Goal: Communication & Community: Answer question/provide support

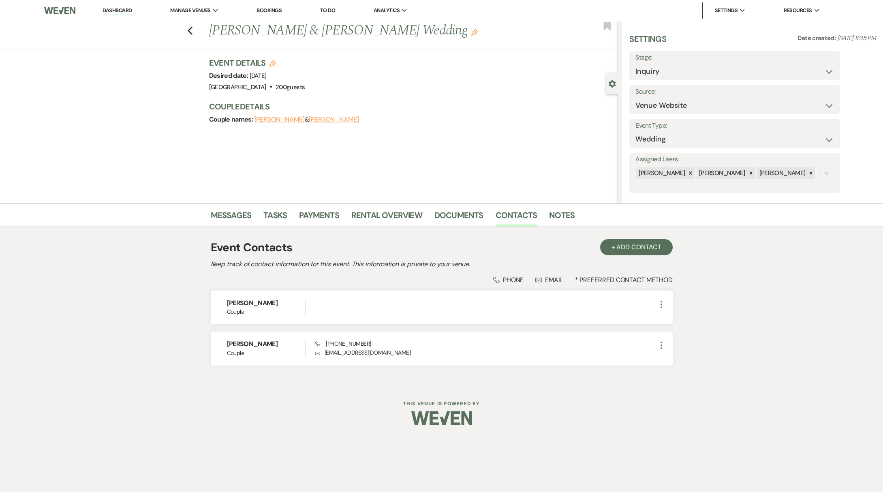
select select "5"
click at [120, 10] on link "Dashboard" at bounding box center [116, 11] width 29 height 8
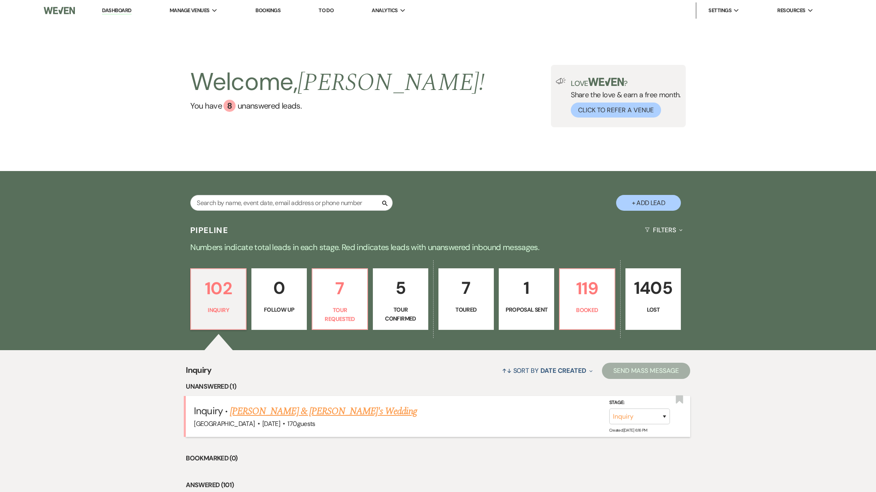
click at [290, 413] on link "[PERSON_NAME] & [PERSON_NAME]'s Wedding" at bounding box center [323, 411] width 187 height 15
select select "5"
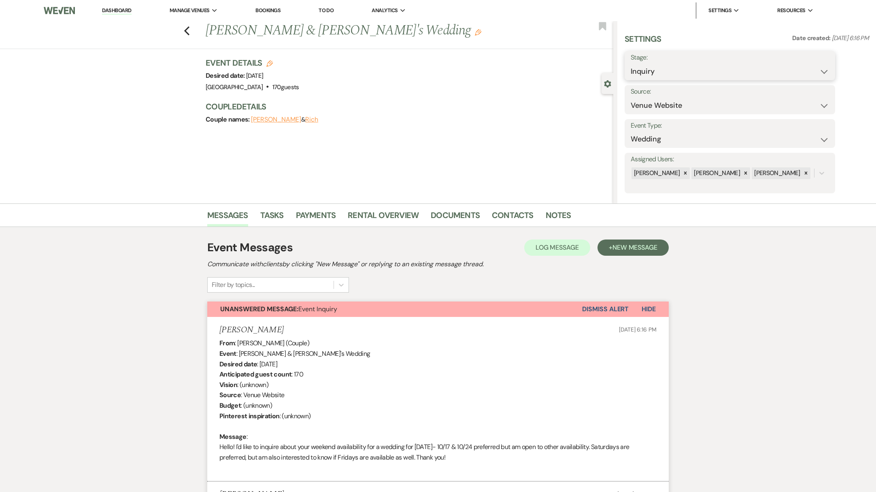
click at [806, 74] on select "Inquiry Follow Up Tour Requested Tour Confirmed Toured Proposal Sent Booked Lost" at bounding box center [730, 72] width 198 height 16
select select "2"
click at [631, 64] on select "Inquiry Follow Up Tour Requested Tour Confirmed Toured Proposal Sent Booked Lost" at bounding box center [730, 72] width 198 height 16
click at [823, 67] on button "Save" at bounding box center [813, 66] width 46 height 16
click at [129, 11] on link "Dashboard" at bounding box center [116, 11] width 29 height 8
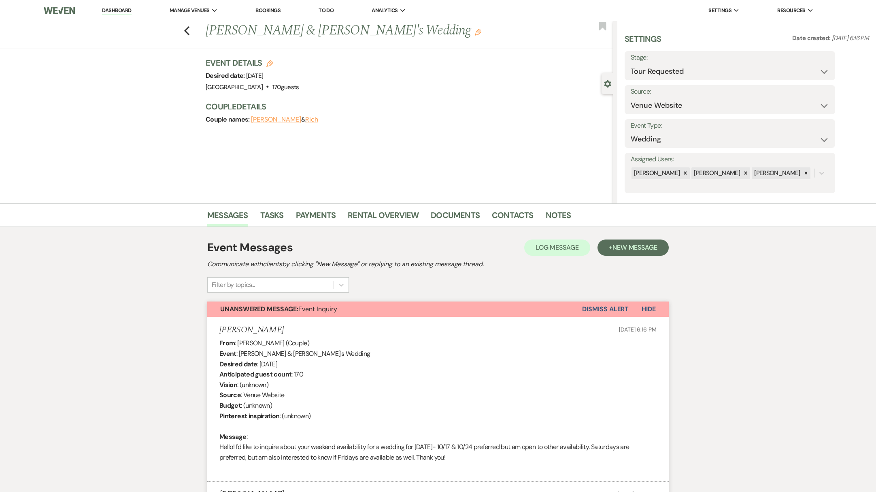
select select "2"
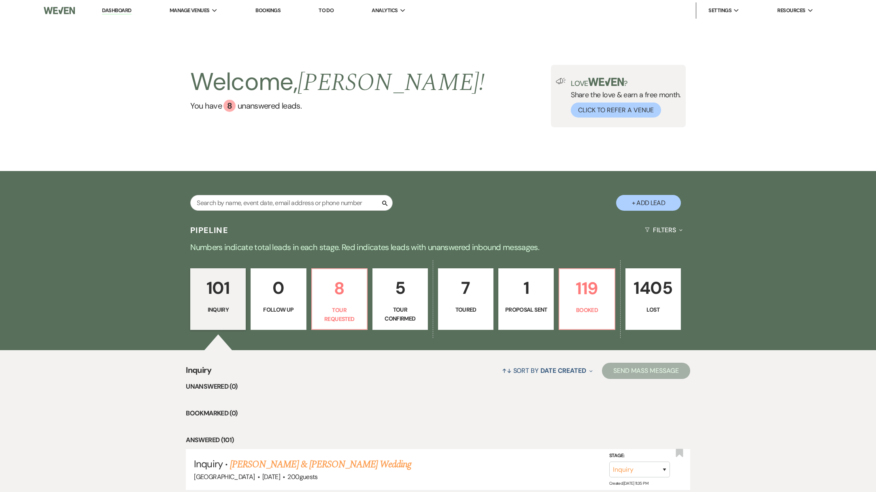
click at [399, 304] on link "5 Tour Confirmed" at bounding box center [400, 299] width 55 height 62
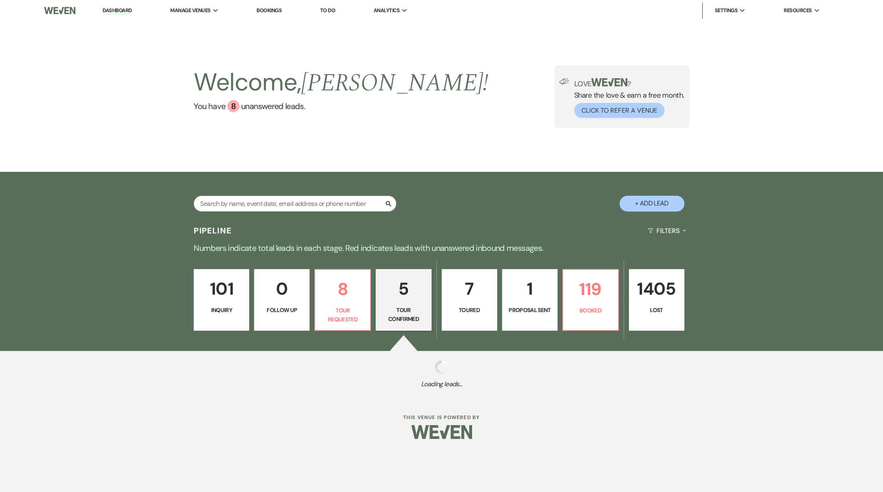
select select "4"
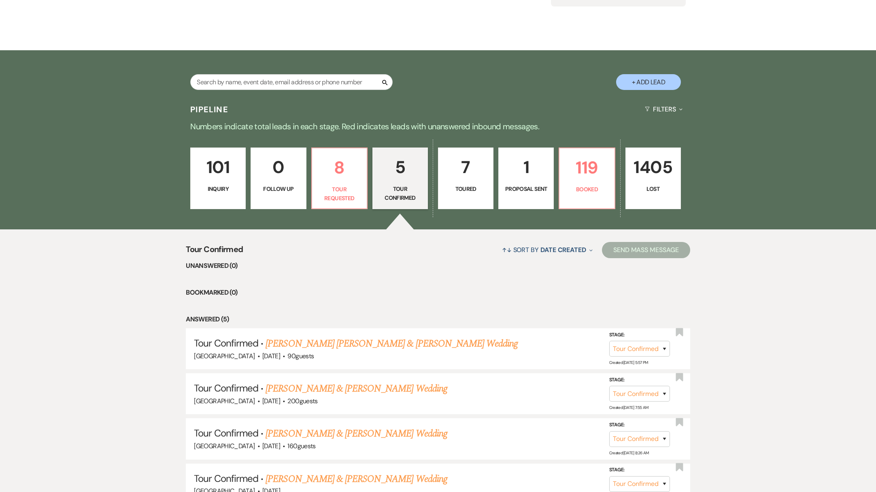
scroll to position [136, 0]
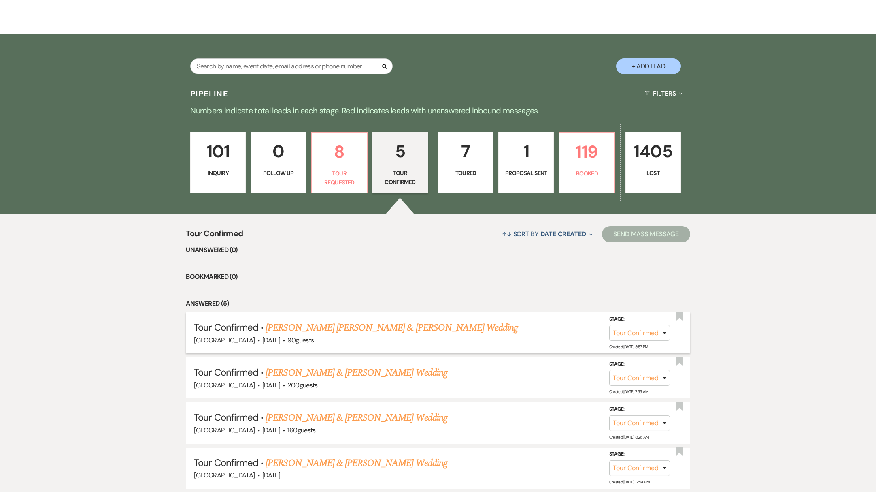
click at [374, 328] on link "[PERSON_NAME] [PERSON_NAME] & [PERSON_NAME] Wedding" at bounding box center [392, 327] width 252 height 15
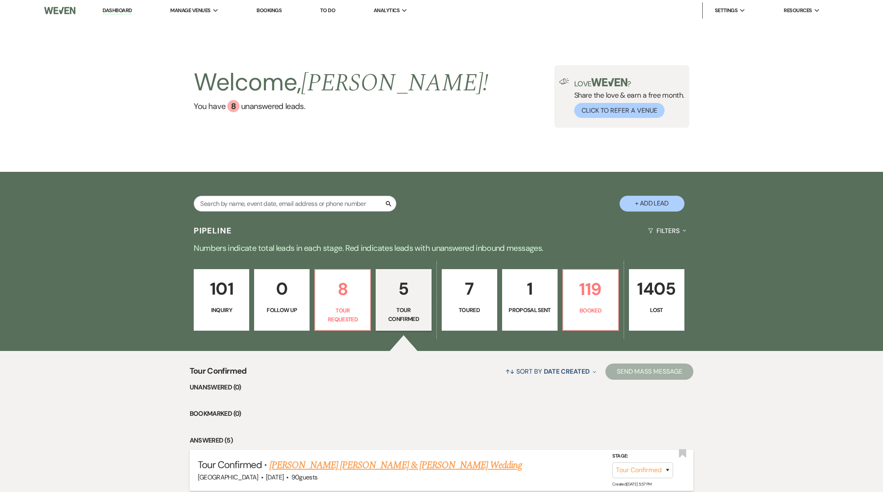
select select "4"
select select "5"
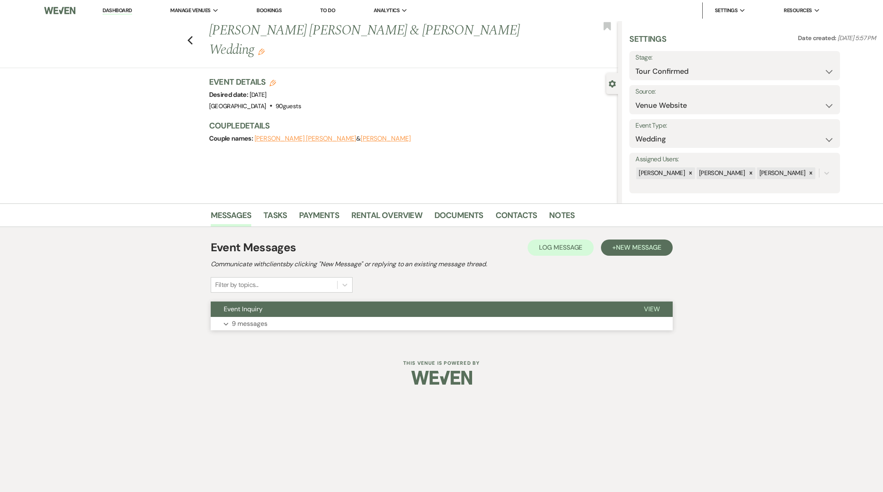
click at [373, 330] on button "Expand 9 messages" at bounding box center [442, 324] width 462 height 14
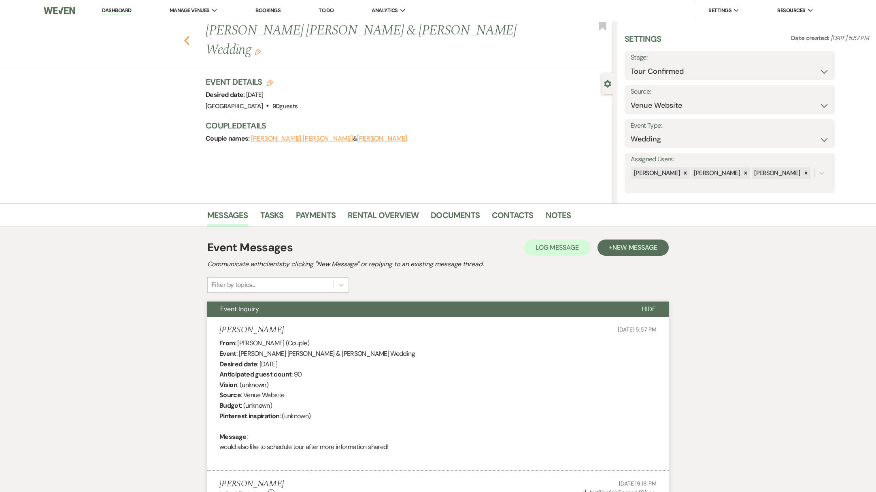
click at [190, 36] on icon "Previous" at bounding box center [187, 41] width 6 height 10
select select "4"
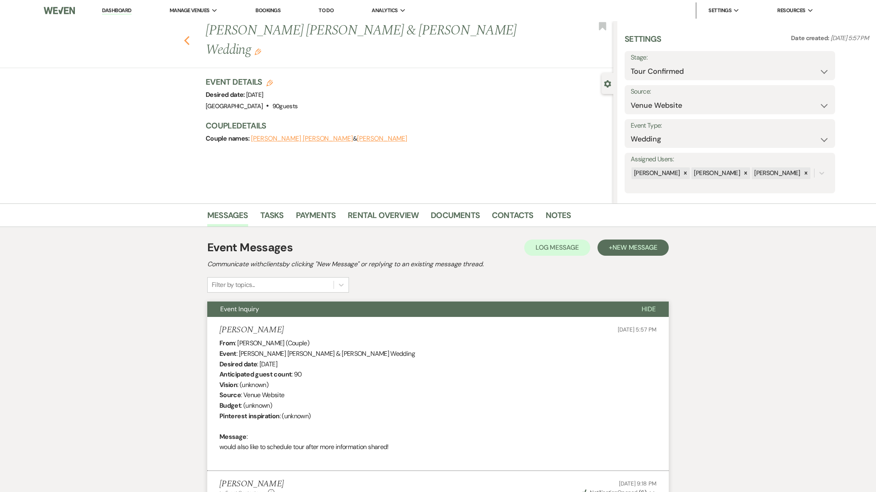
select select "4"
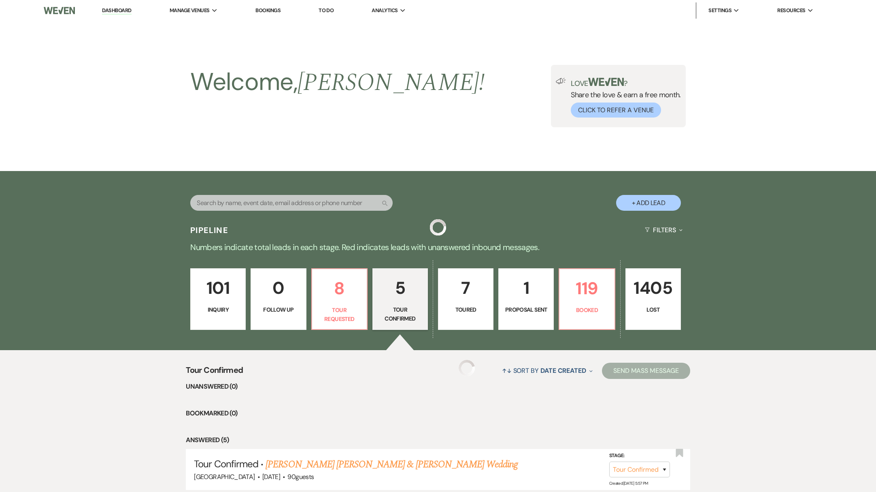
scroll to position [136, 0]
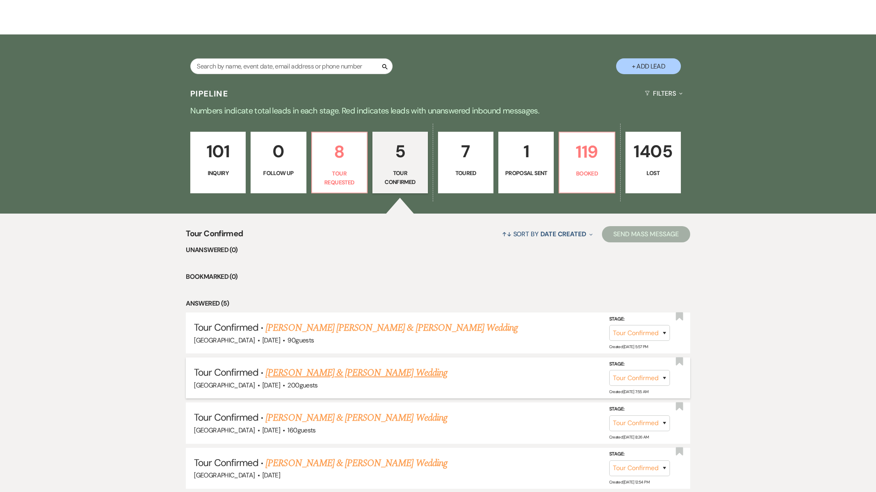
click at [339, 374] on link "[PERSON_NAME] & [PERSON_NAME] Wedding" at bounding box center [356, 372] width 181 height 15
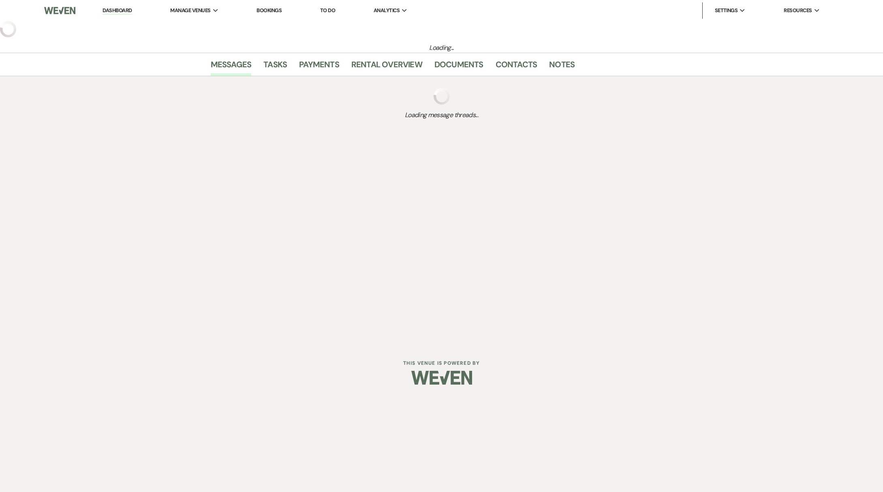
select select "4"
select select "5"
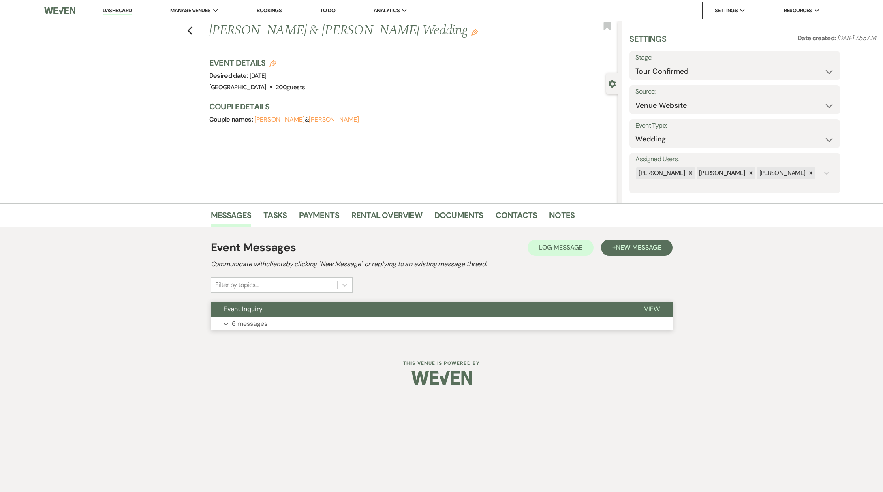
click at [261, 326] on p "6 messages" at bounding box center [250, 323] width 36 height 11
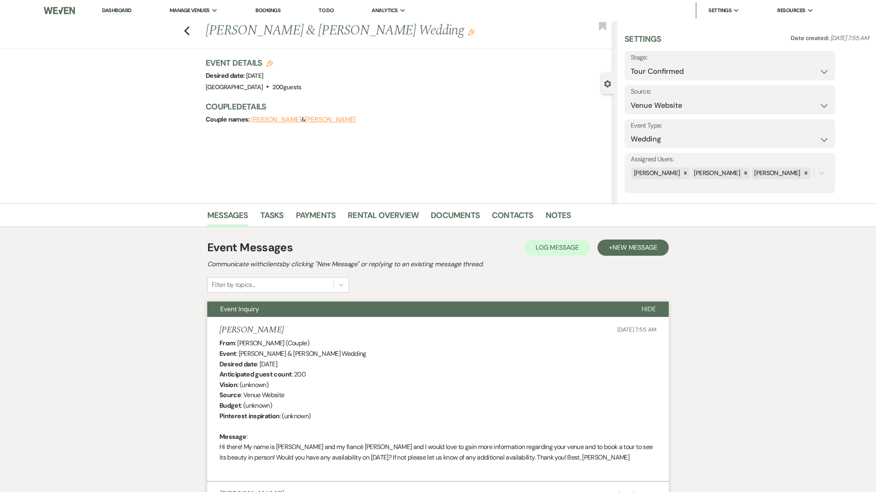
click at [130, 11] on link "Dashboard" at bounding box center [116, 11] width 29 height 8
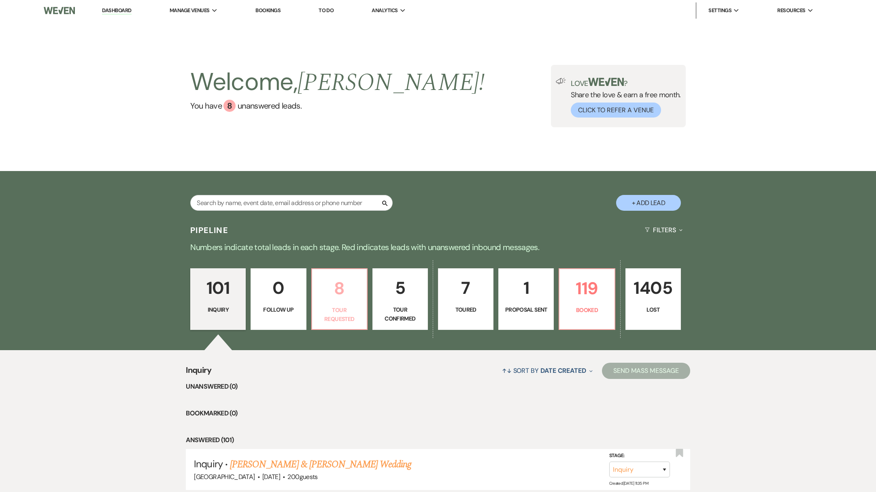
click at [346, 316] on p "Tour Requested" at bounding box center [339, 314] width 45 height 18
select select "2"
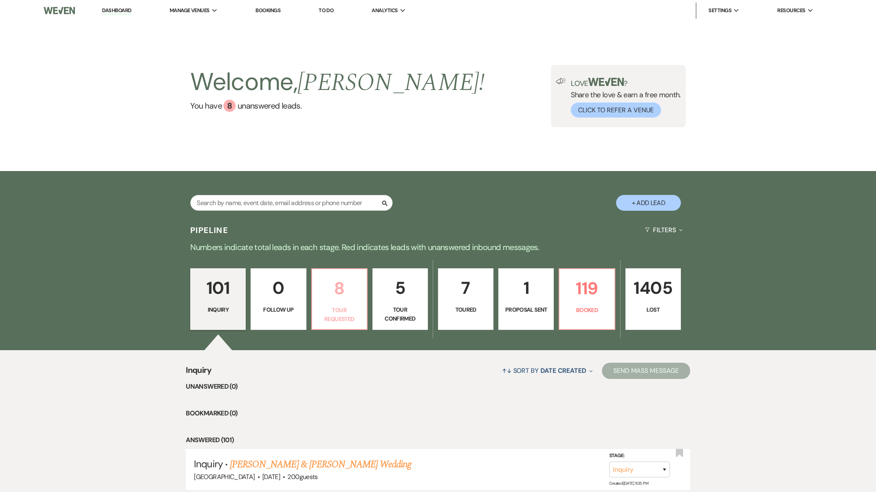
select select "2"
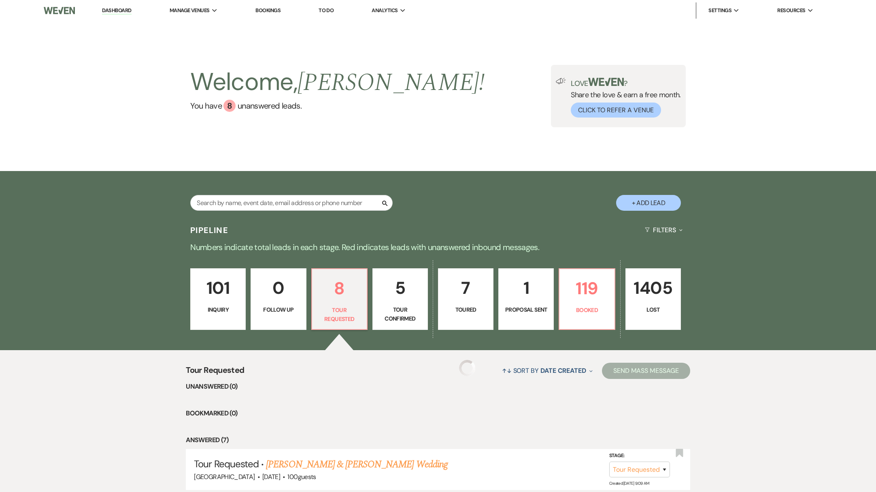
select select "2"
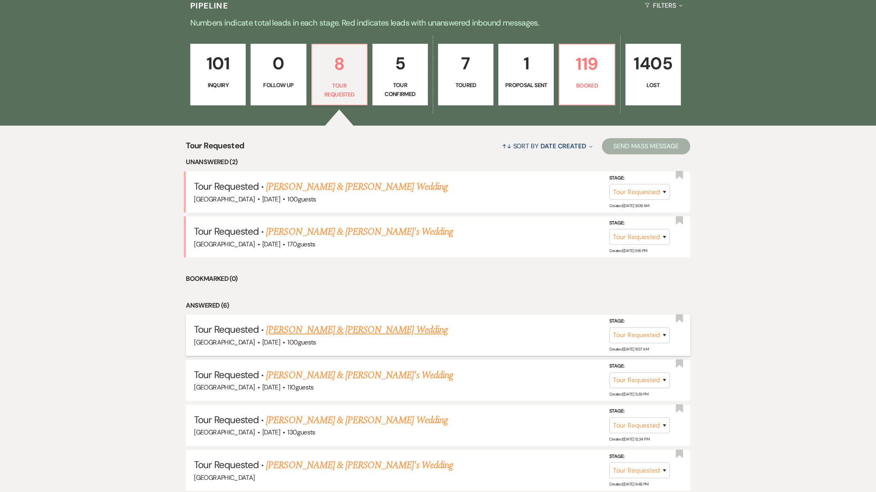
scroll to position [224, 0]
click at [321, 375] on link "[PERSON_NAME] & [PERSON_NAME]'s Wedding" at bounding box center [359, 375] width 187 height 15
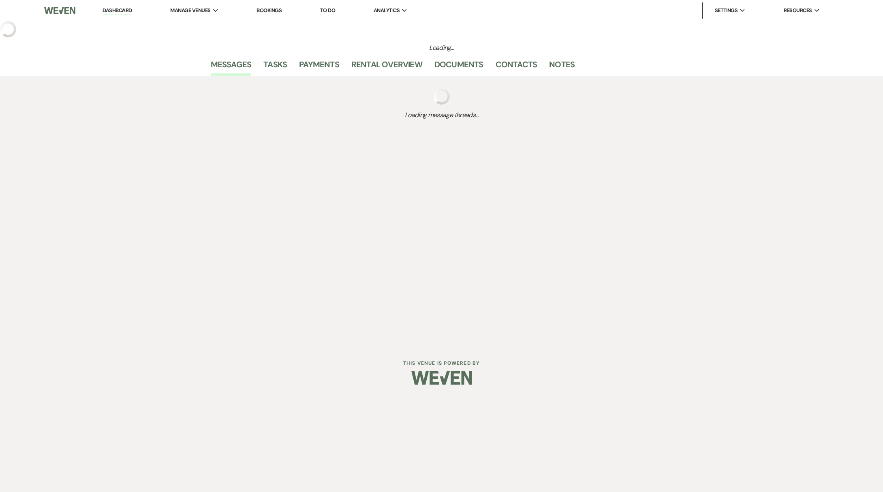
select select "2"
select select "5"
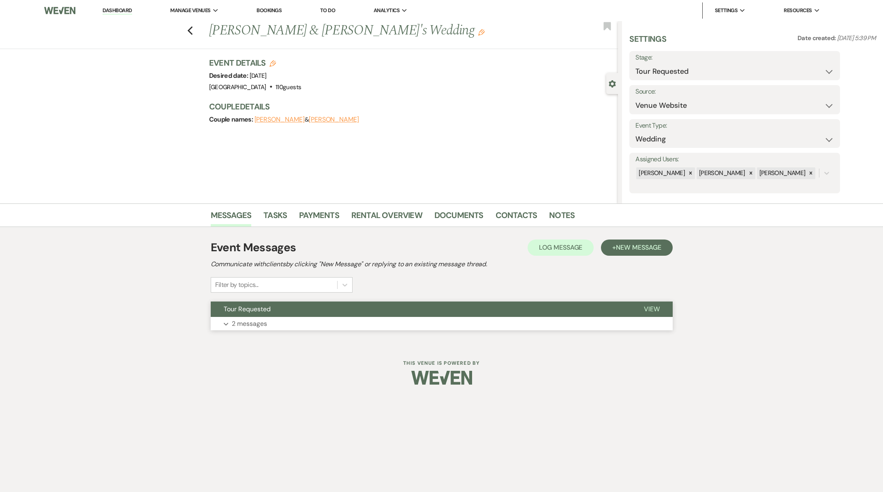
click at [252, 320] on p "2 messages" at bounding box center [249, 323] width 35 height 11
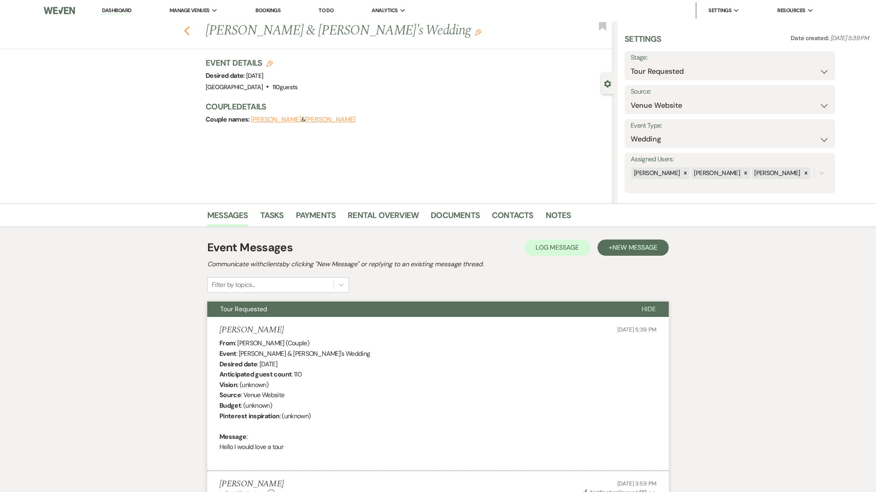
click at [190, 28] on icon "Previous" at bounding box center [187, 31] width 6 height 10
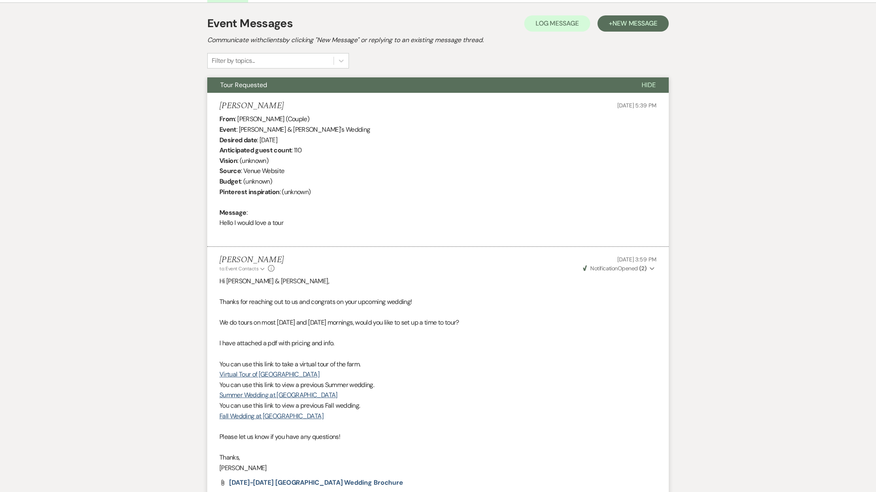
select select "2"
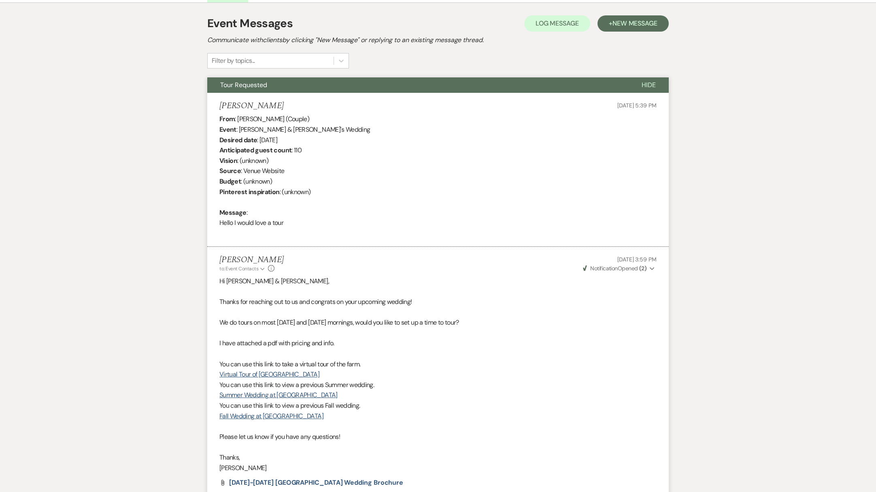
select select "2"
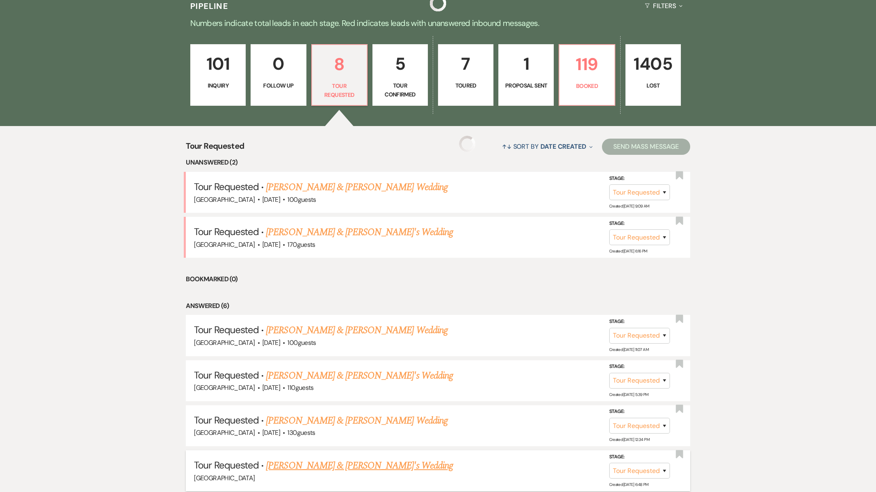
scroll to position [376, 0]
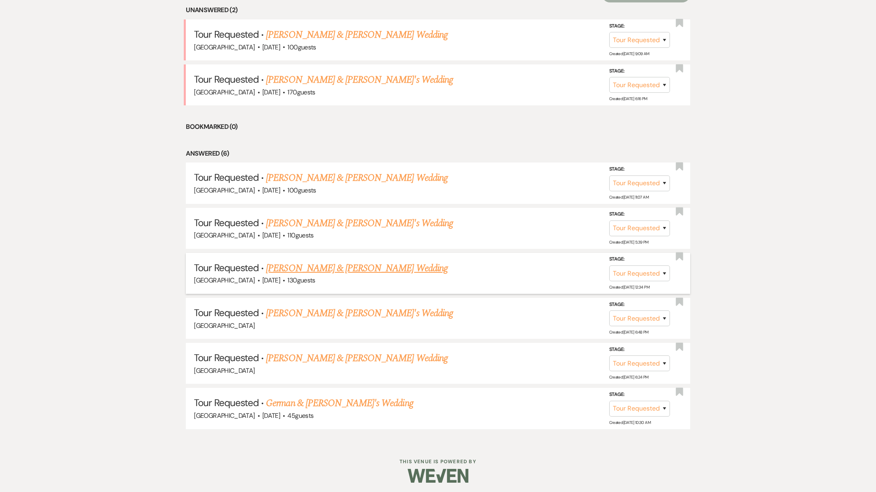
click at [316, 270] on link "[PERSON_NAME] & [PERSON_NAME] Wedding" at bounding box center [356, 268] width 181 height 15
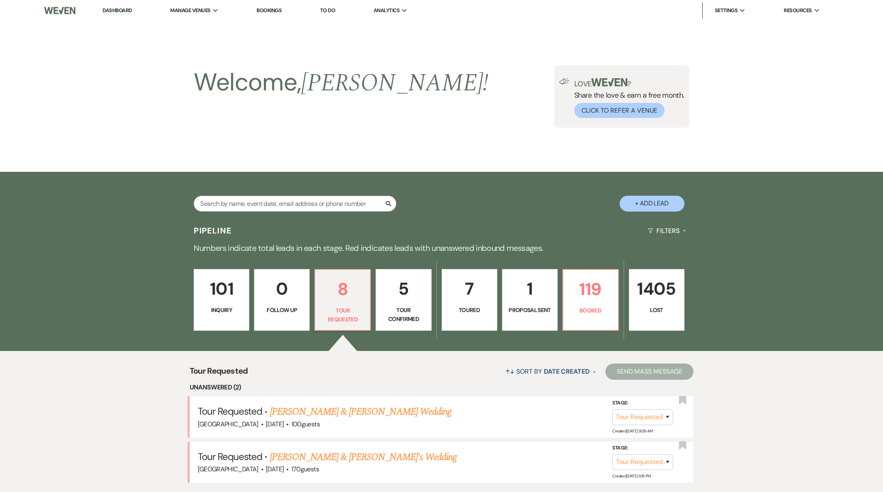
select select "2"
select select "5"
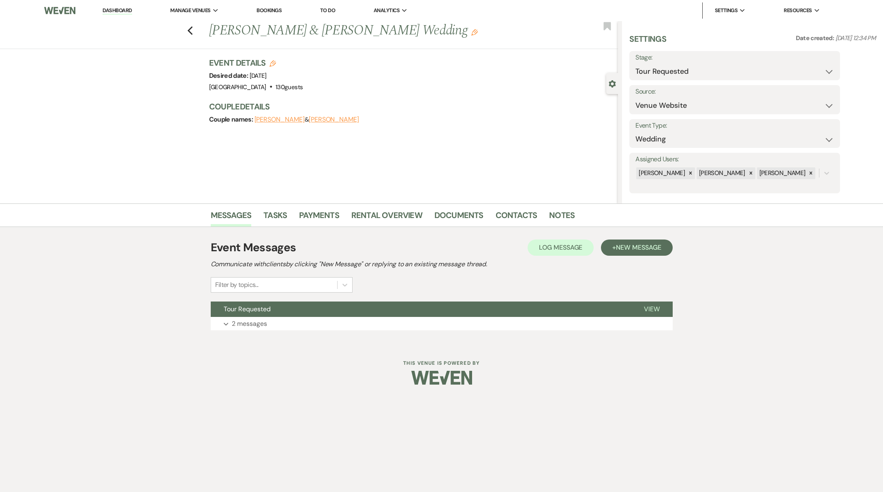
click at [188, 36] on div "Previous [PERSON_NAME] & [PERSON_NAME] Wedding Edit Bookmark" at bounding box center [307, 35] width 622 height 28
click at [192, 30] on icon "Previous" at bounding box center [190, 31] width 6 height 10
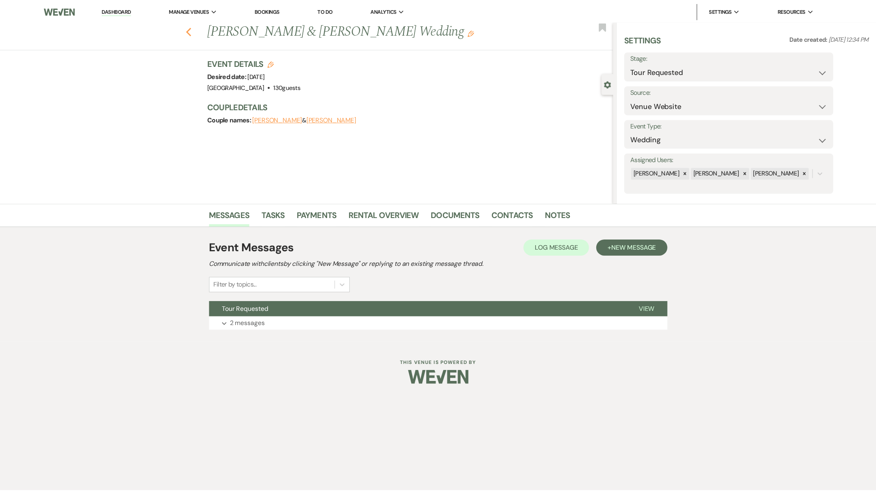
scroll to position [376, 0]
select select "2"
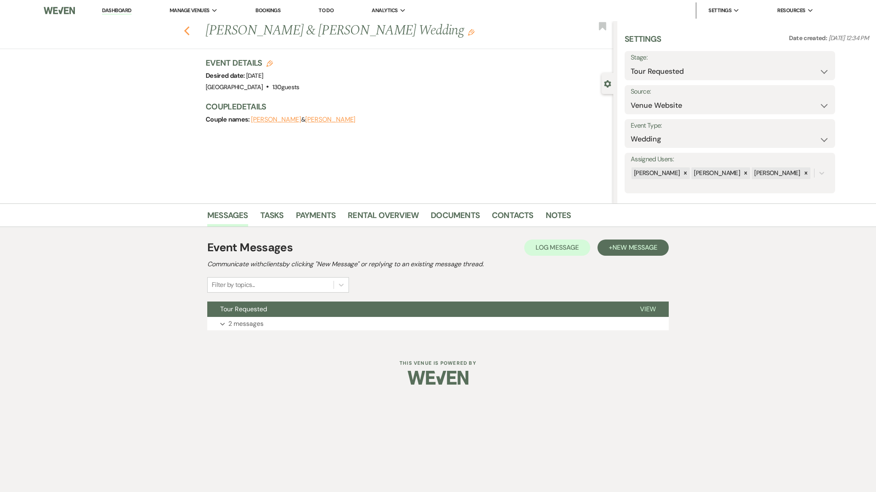
select select "2"
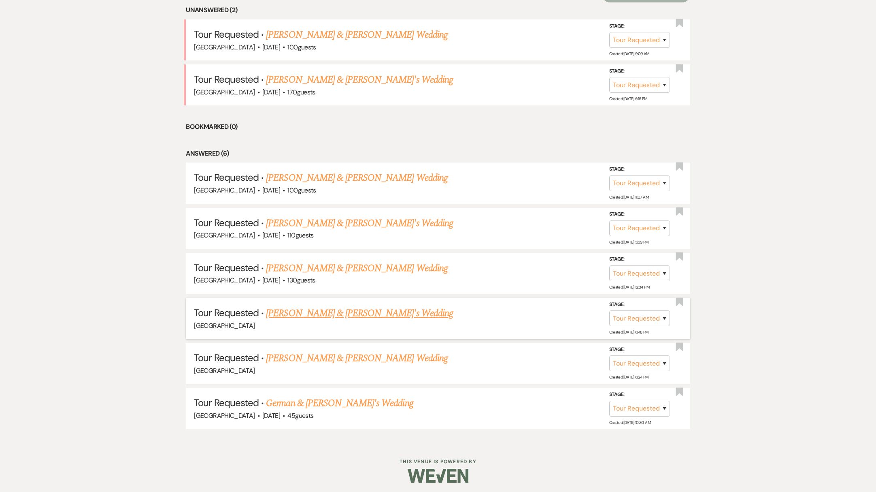
click at [295, 308] on link "[PERSON_NAME] & [PERSON_NAME]'s Wedding" at bounding box center [359, 313] width 187 height 15
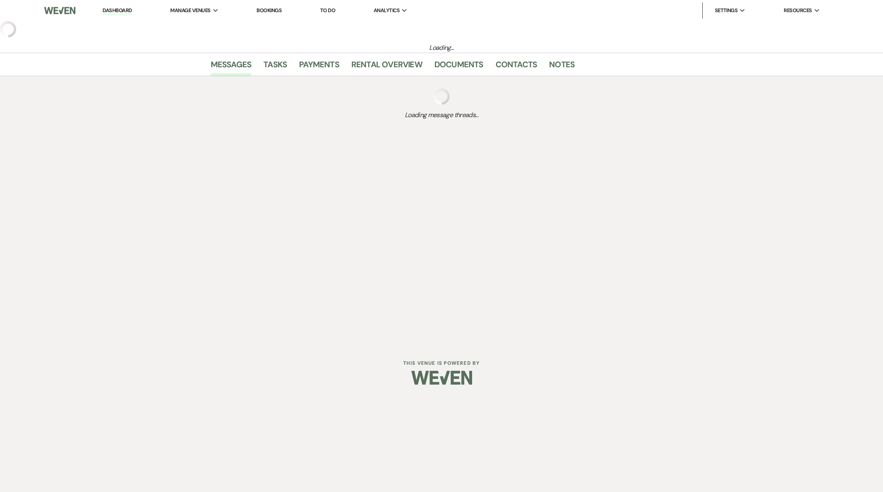
select select "2"
select select "5"
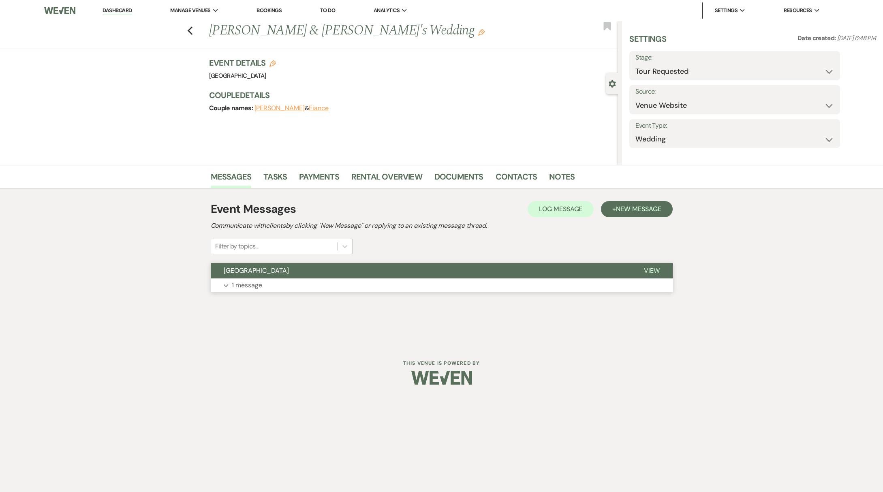
click at [248, 286] on p "1 message" at bounding box center [247, 285] width 30 height 11
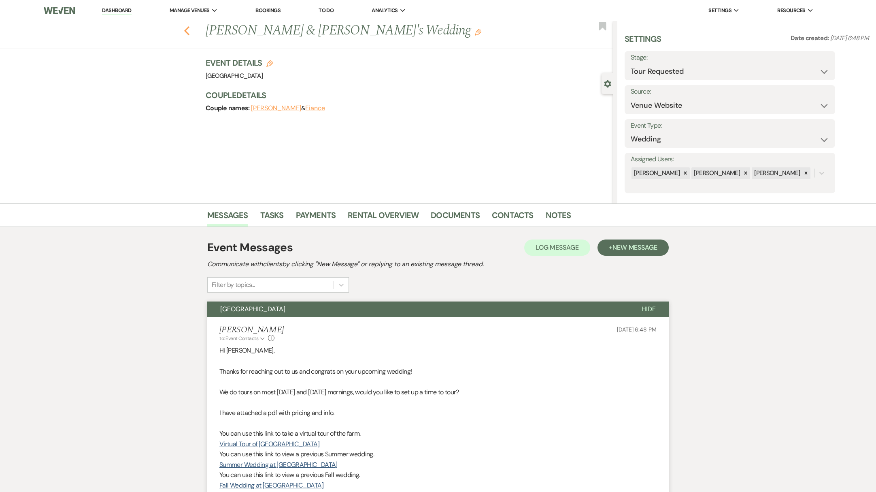
click at [190, 33] on icon "Previous" at bounding box center [187, 31] width 6 height 10
select select "2"
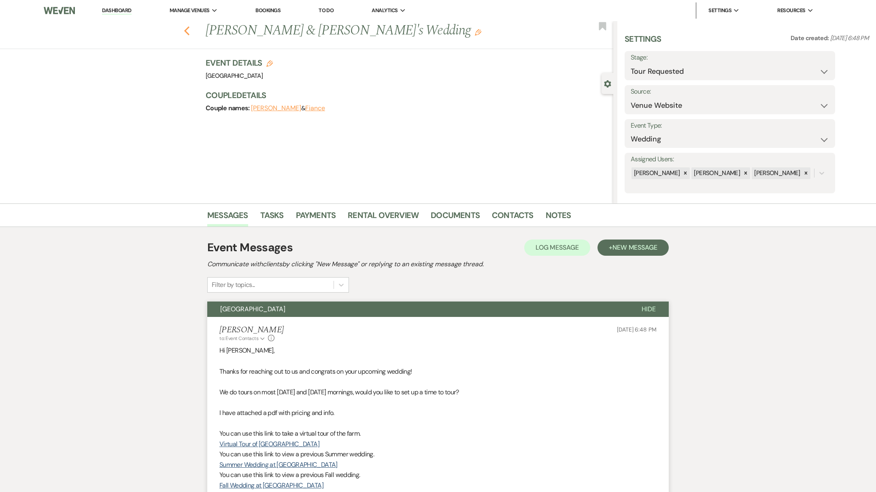
select select "2"
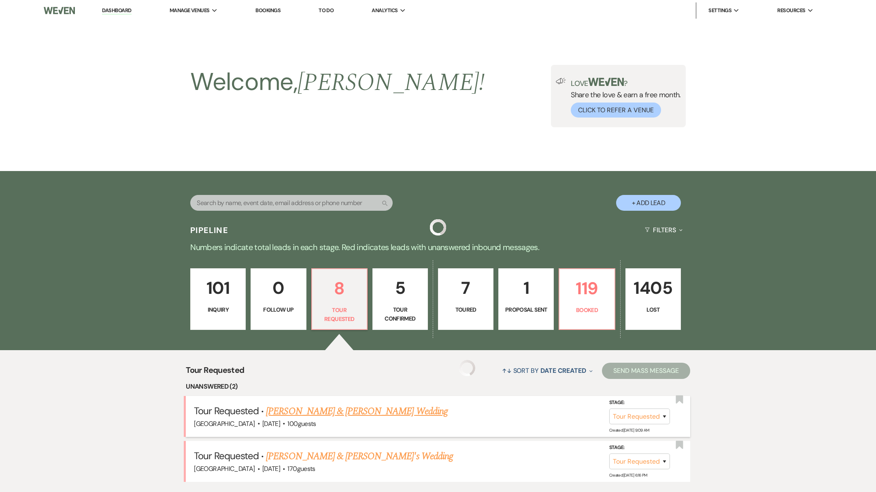
scroll to position [376, 0]
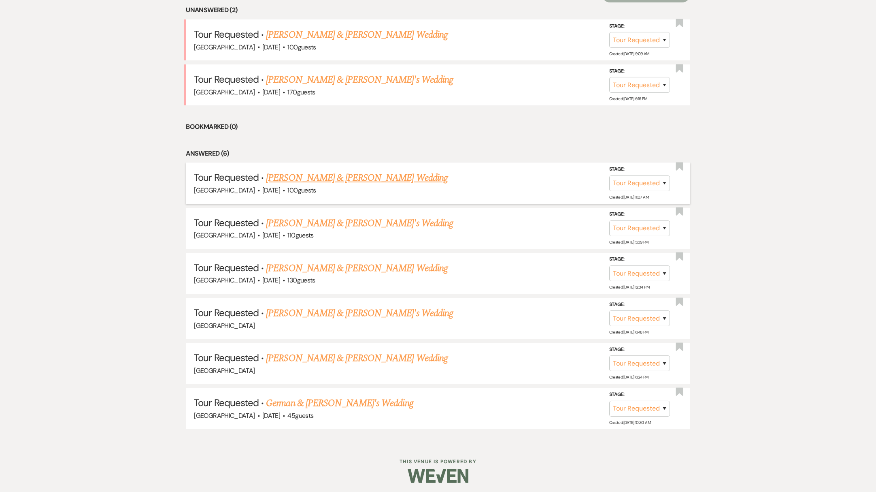
click at [316, 177] on link "[PERSON_NAME] & [PERSON_NAME] Wedding" at bounding box center [356, 178] width 181 height 15
select select "2"
select select "5"
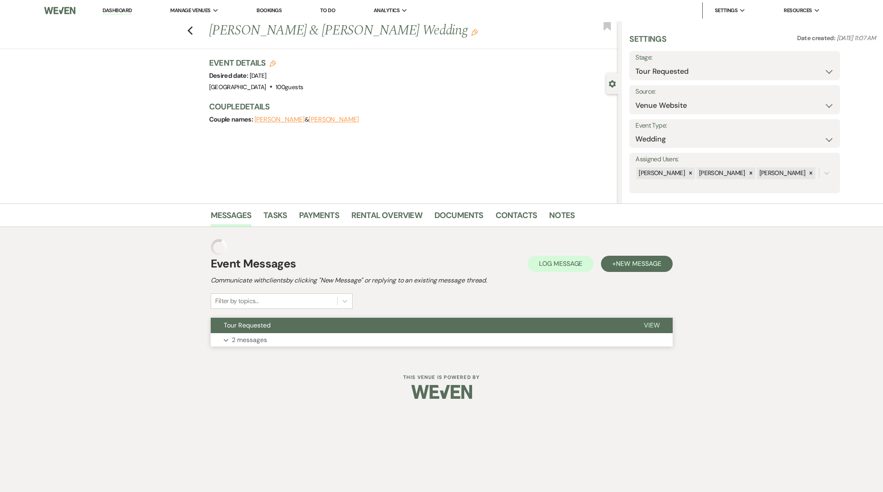
click at [254, 344] on p "2 messages" at bounding box center [249, 340] width 35 height 11
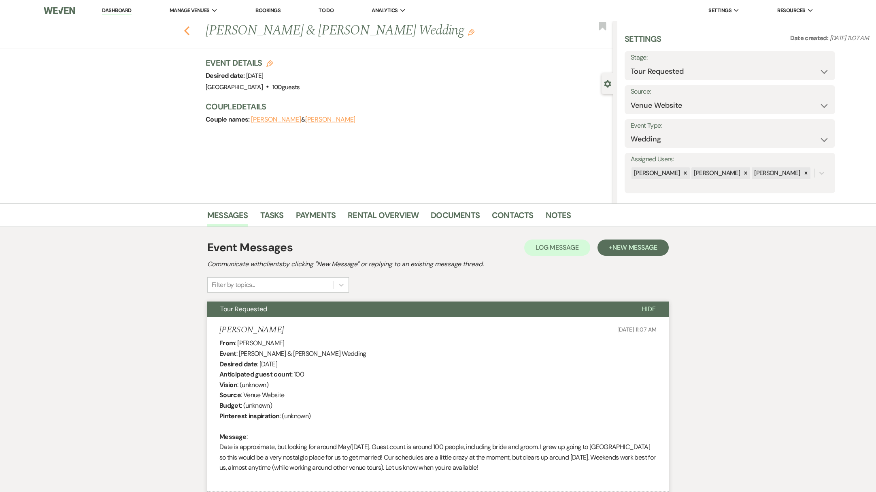
click at [188, 31] on icon "Previous" at bounding box center [187, 31] width 6 height 10
select select "2"
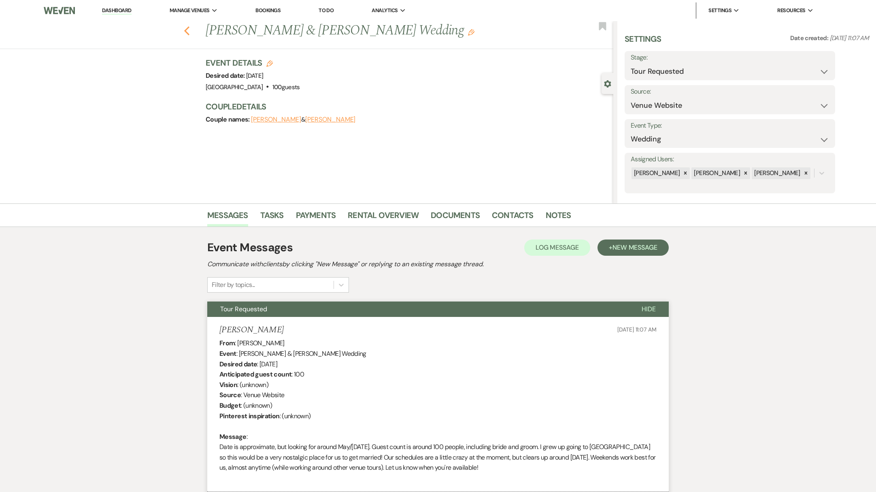
select select "2"
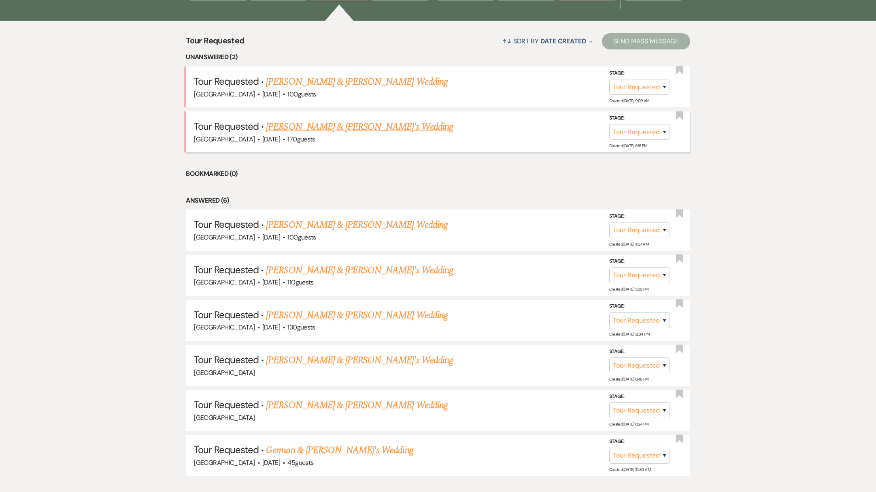
scroll to position [309, 0]
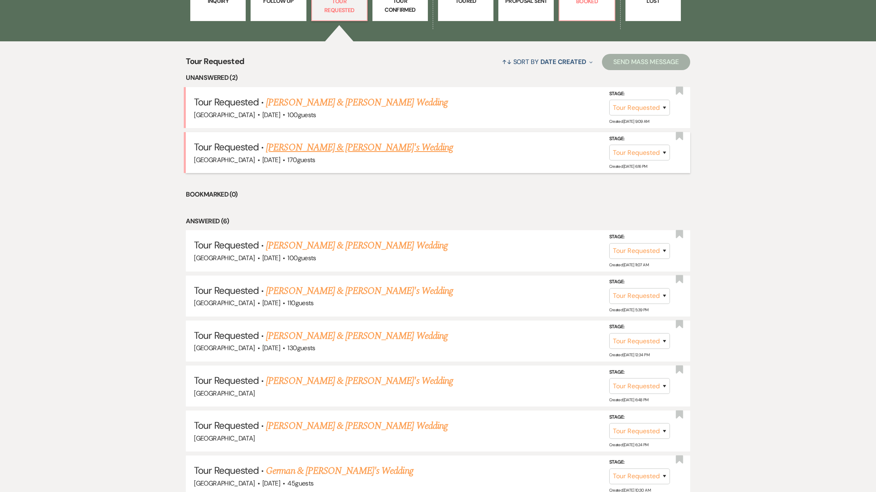
click at [315, 146] on link "[PERSON_NAME] & [PERSON_NAME]'s Wedding" at bounding box center [359, 147] width 187 height 15
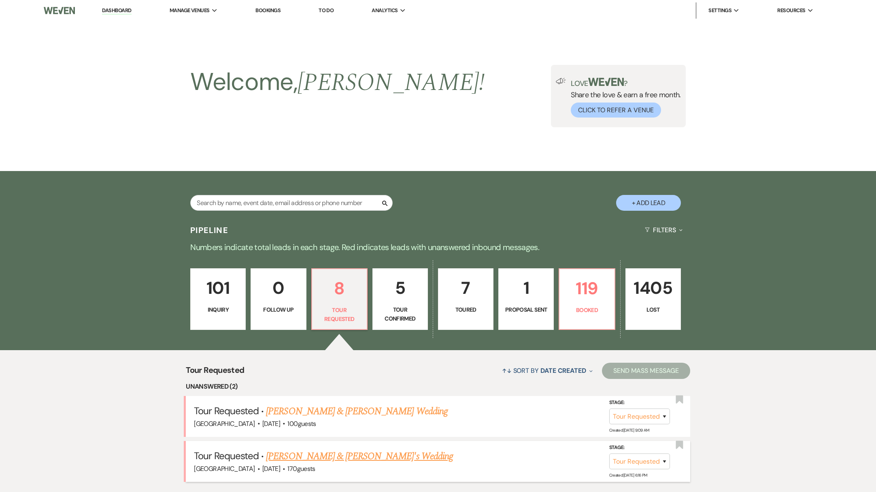
select select "2"
select select "5"
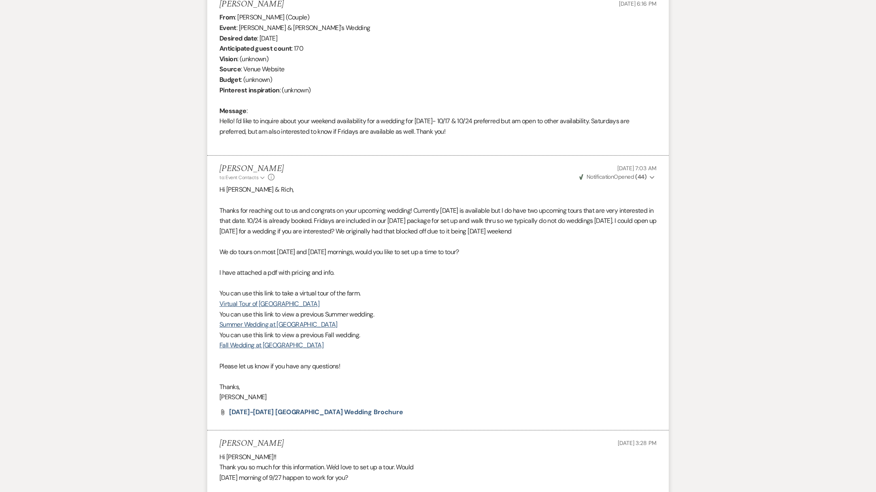
scroll to position [539, 0]
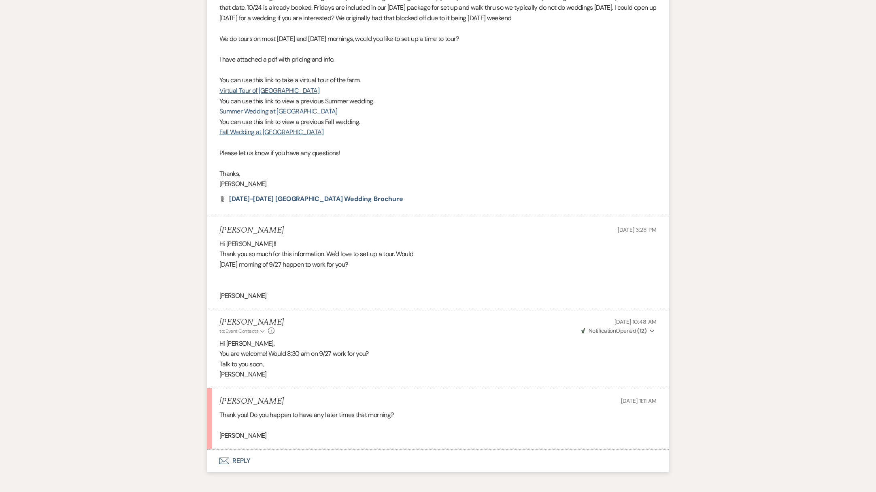
click at [241, 467] on button "Envelope Reply" at bounding box center [438, 460] width 462 height 23
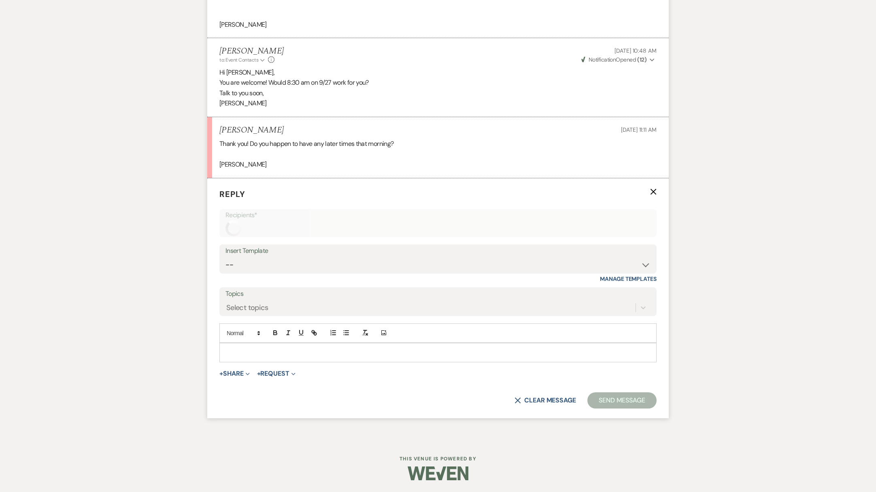
scroll to position [810, 0]
click at [254, 356] on p at bounding box center [438, 352] width 424 height 9
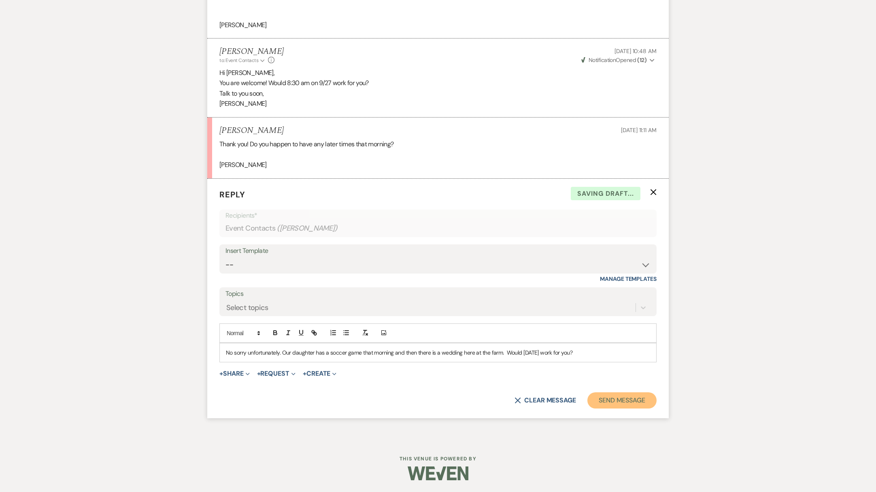
click at [622, 403] on button "Send Message" at bounding box center [622, 400] width 69 height 16
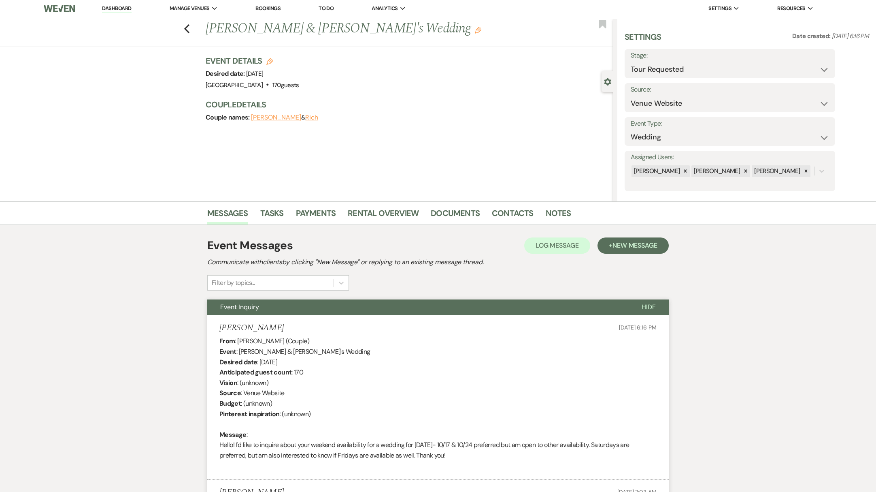
scroll to position [0, 0]
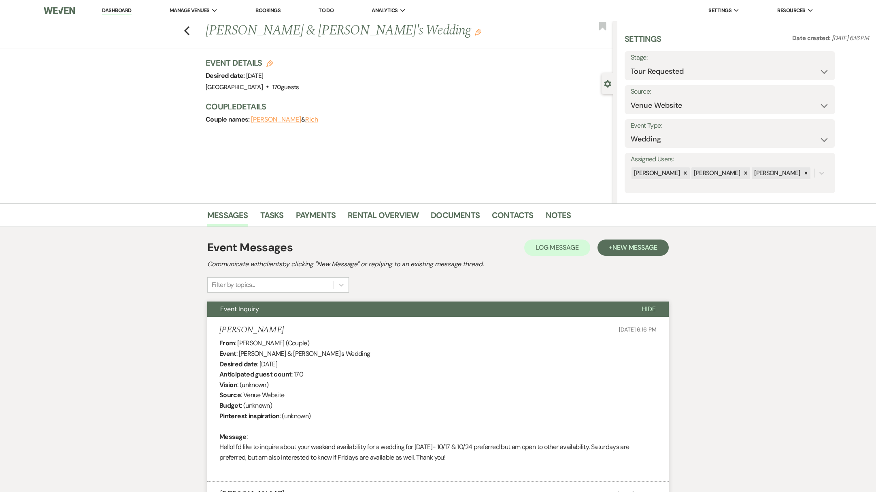
click at [127, 13] on link "Dashboard" at bounding box center [116, 11] width 29 height 8
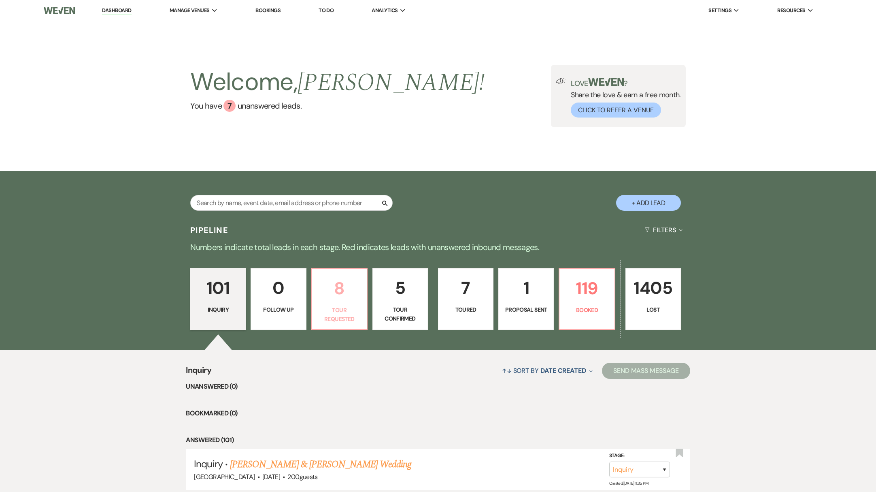
click at [357, 314] on p "Tour Requested" at bounding box center [339, 314] width 45 height 18
select select "2"
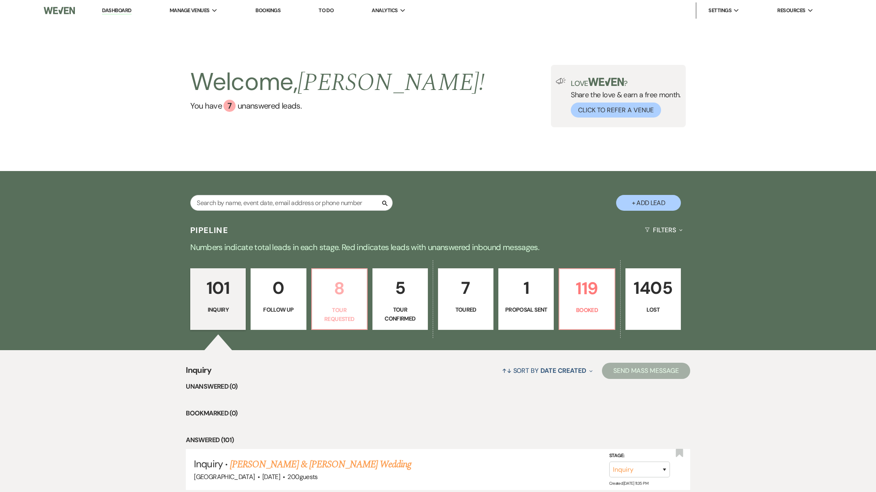
select select "2"
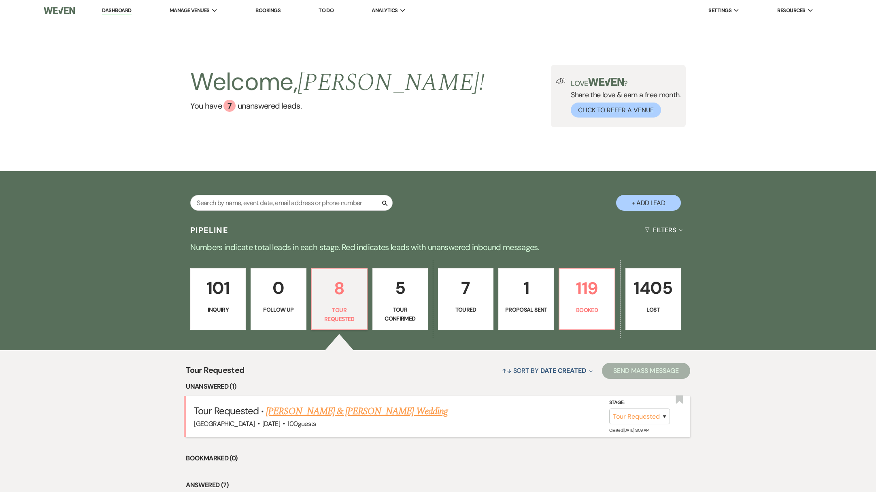
click at [310, 413] on link "[PERSON_NAME] & [PERSON_NAME] Wedding" at bounding box center [356, 411] width 181 height 15
select select "2"
select select "8"
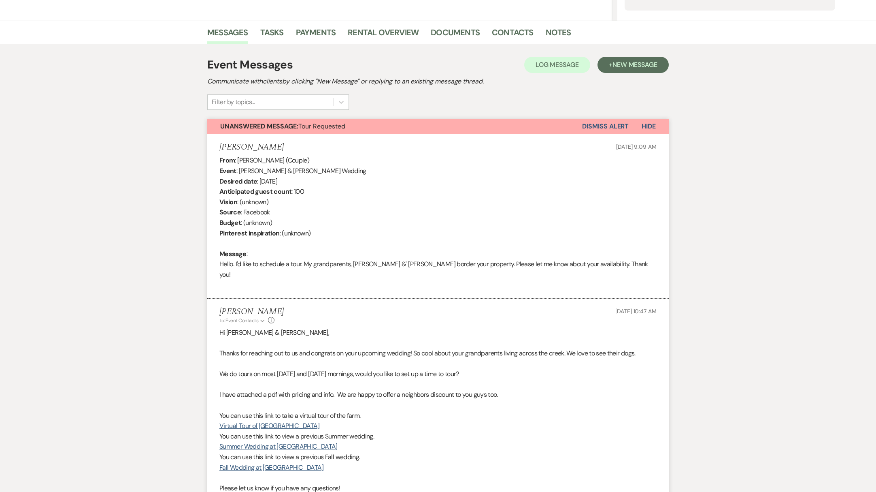
scroll to position [381, 0]
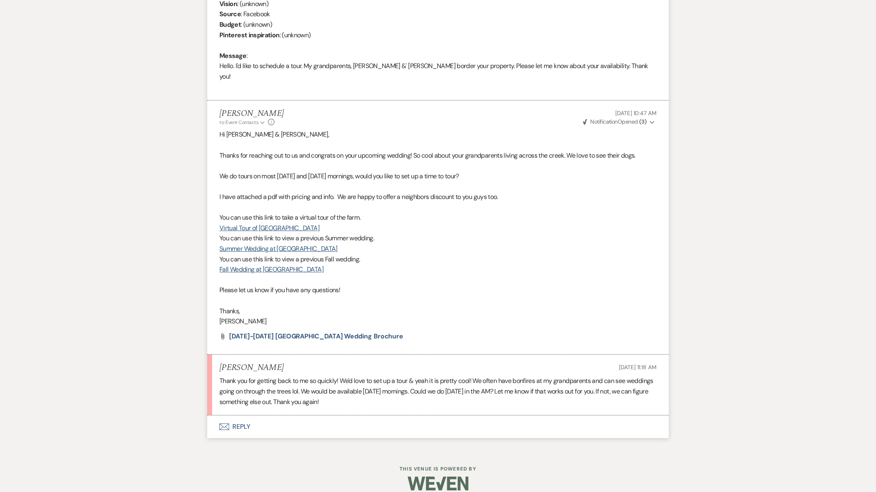
click at [241, 415] on button "Envelope Reply" at bounding box center [438, 426] width 462 height 23
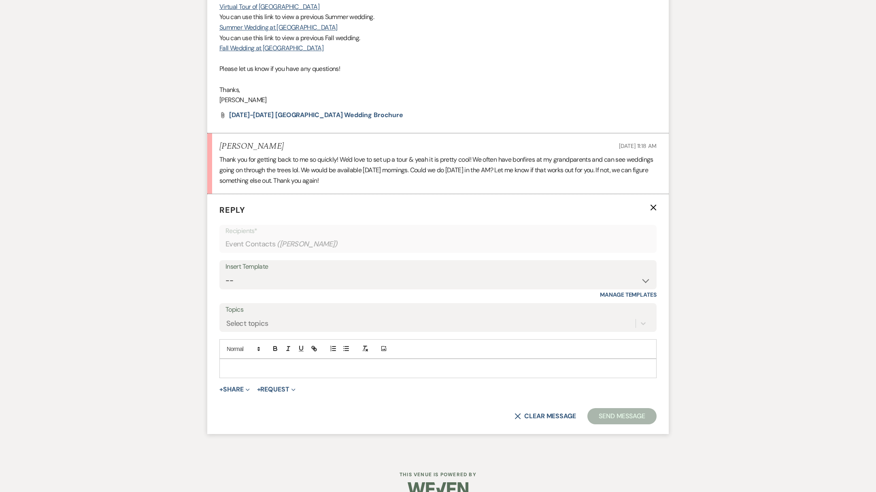
scroll to position [608, 0]
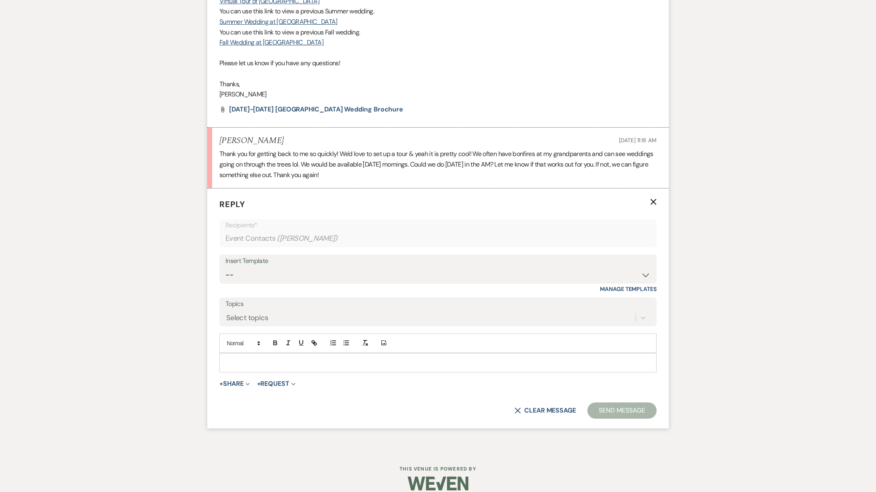
click at [287, 358] on p at bounding box center [438, 362] width 424 height 9
click at [618, 402] on button "Send Message" at bounding box center [622, 410] width 69 height 16
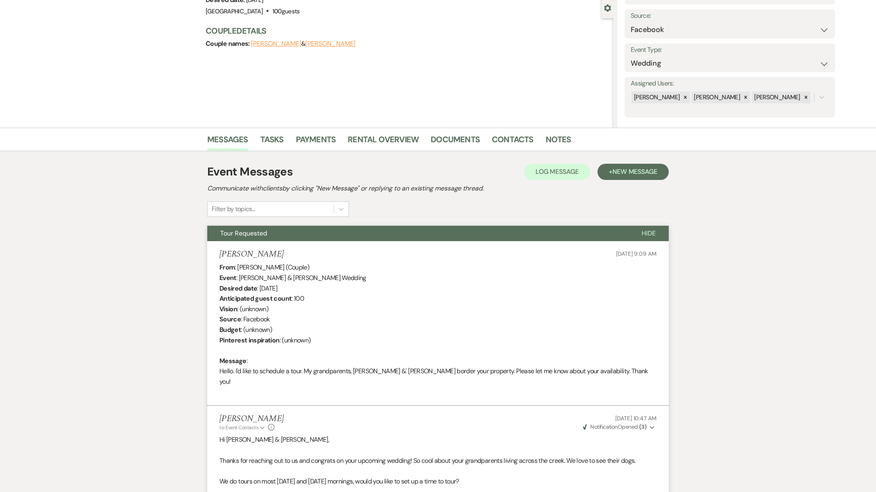
scroll to position [0, 0]
